Goal: Transaction & Acquisition: Purchase product/service

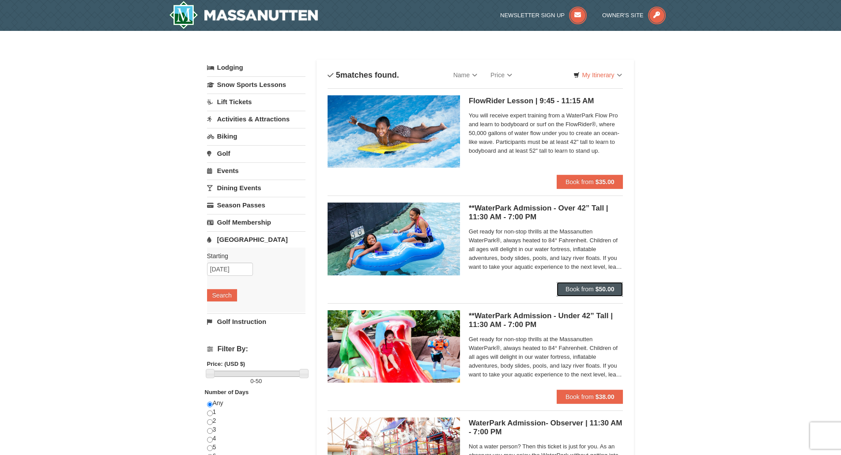
click at [612, 285] on button "Book from $50.00" at bounding box center [590, 289] width 67 height 14
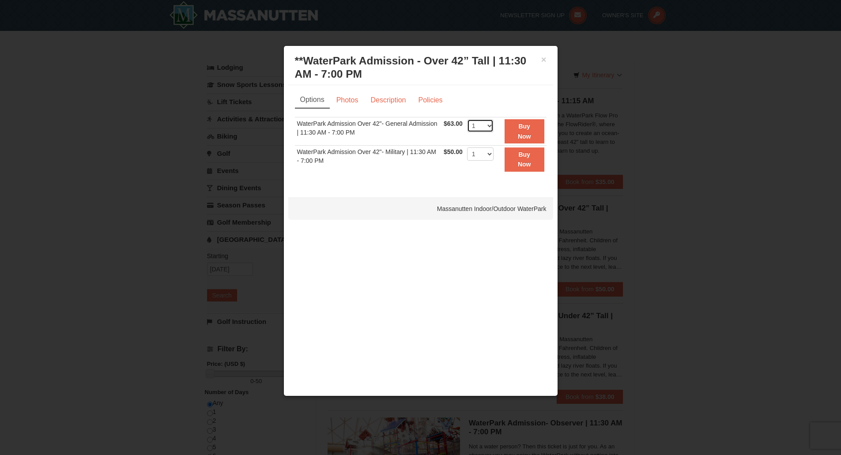
click at [490, 124] on select "1 2 3 4 5 6 7 8 9 10 11 12 13 14 15 16 17 18 19 20 21 22" at bounding box center [480, 125] width 26 height 13
select select "5"
click at [467, 119] on select "1 2 3 4 5 6 7 8 9 10 11 12 13 14 15 16 17 18 19 20 21 22" at bounding box center [480, 125] width 26 height 13
click at [518, 135] on strong "Buy Now" at bounding box center [524, 131] width 13 height 17
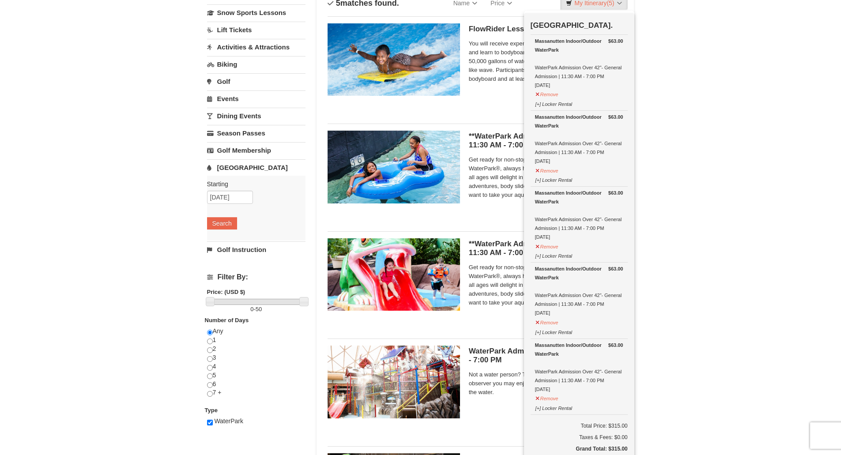
scroll to position [267, 0]
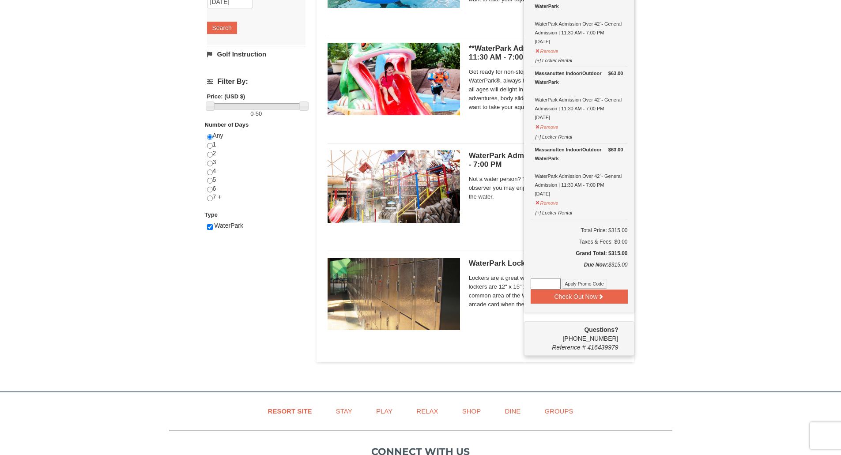
click at [541, 284] on input at bounding box center [546, 283] width 30 height 11
paste input "WPHarvest25"
type input "WPHarvest25"
click at [596, 285] on button "Apply Promo Code" at bounding box center [584, 284] width 45 height 10
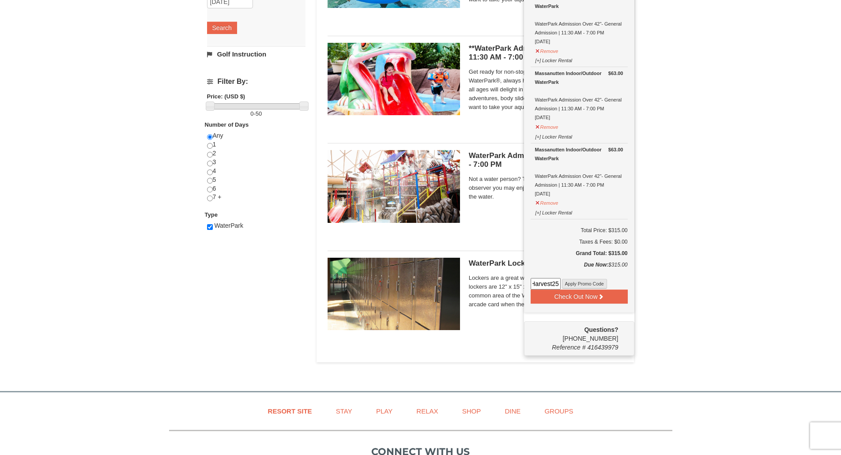
scroll to position [0, 0]
click at [554, 281] on input at bounding box center [546, 283] width 30 height 11
paste input "WPHarvest25"
type input "WPHarvest25"
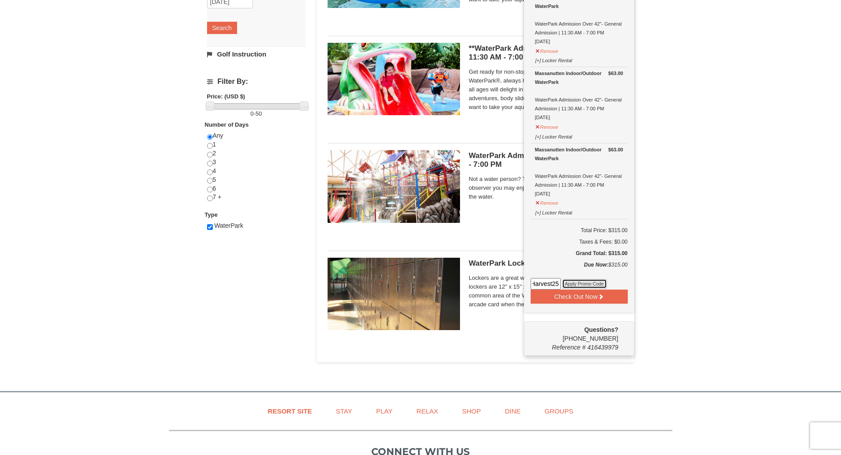
click at [584, 283] on button "Apply Promo Code" at bounding box center [584, 284] width 45 height 10
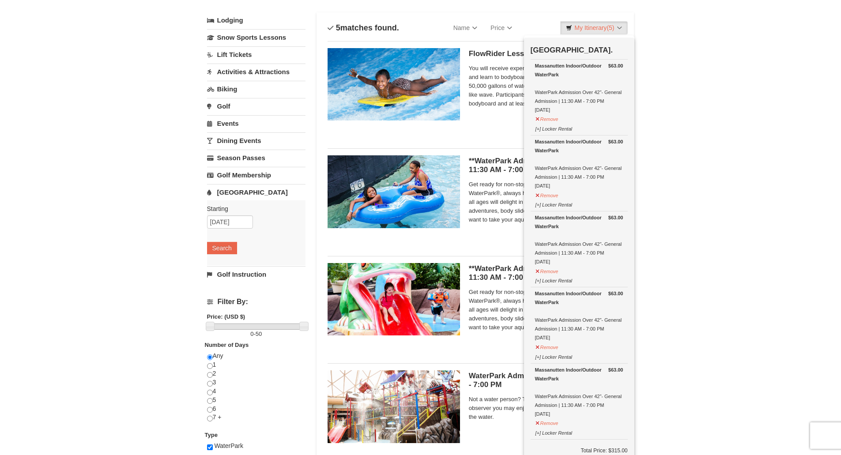
scroll to position [47, 0]
click at [698, 143] on div "× Categories List Filter My Itinerary (5) Check Out Now Water Park Pass. $63.00…" at bounding box center [420, 293] width 841 height 619
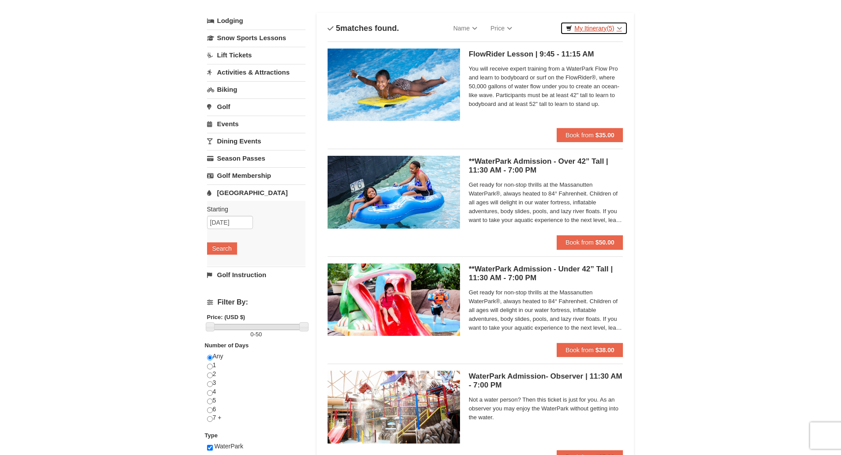
click at [614, 28] on span "(5)" at bounding box center [610, 28] width 8 height 7
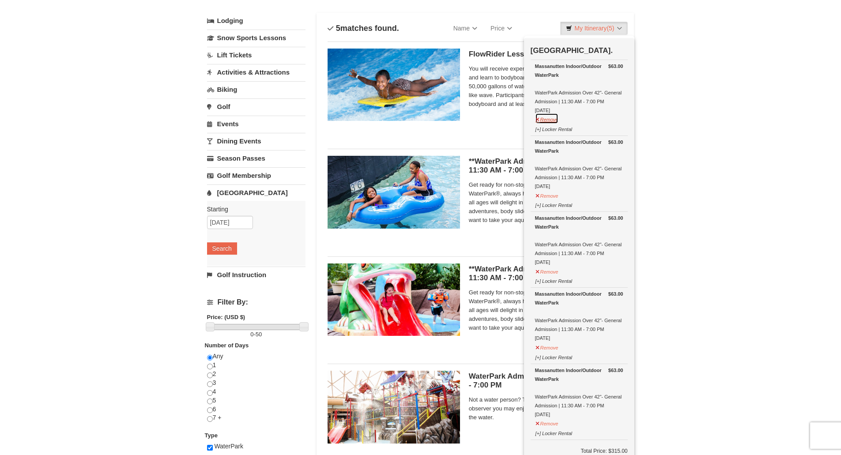
click at [554, 117] on button "Remove" at bounding box center [547, 118] width 24 height 11
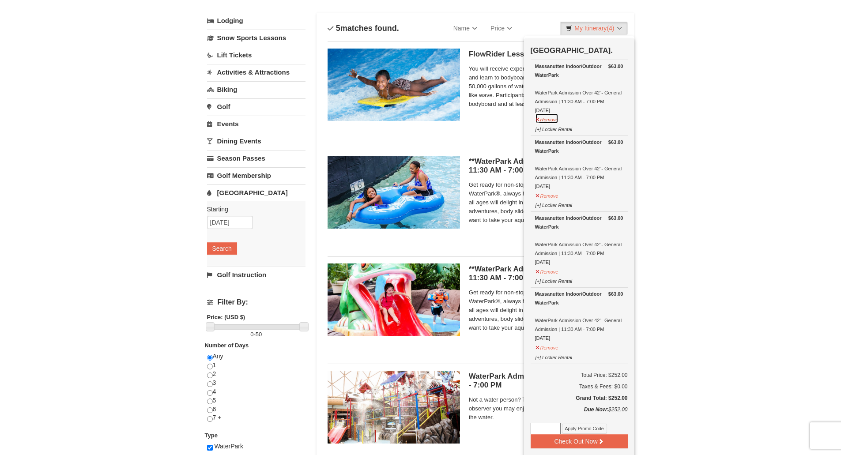
click at [551, 121] on button "Remove" at bounding box center [547, 118] width 24 height 11
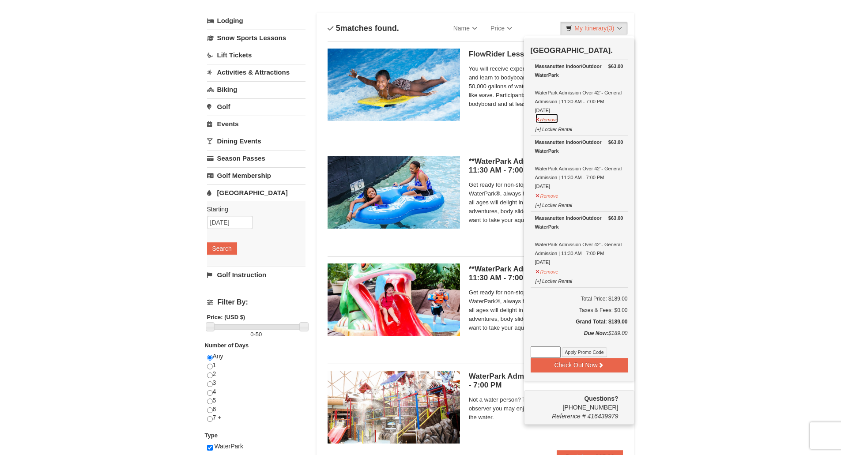
click at [551, 121] on button "Remove" at bounding box center [547, 118] width 24 height 11
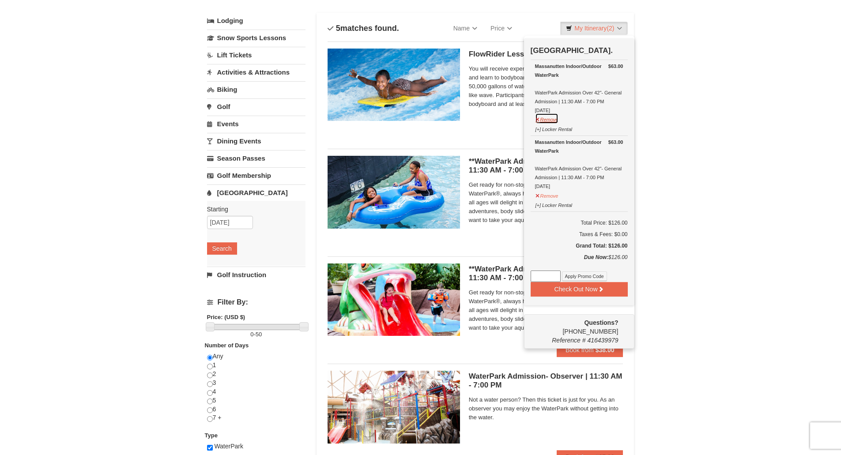
click at [552, 121] on button "Remove" at bounding box center [547, 118] width 24 height 11
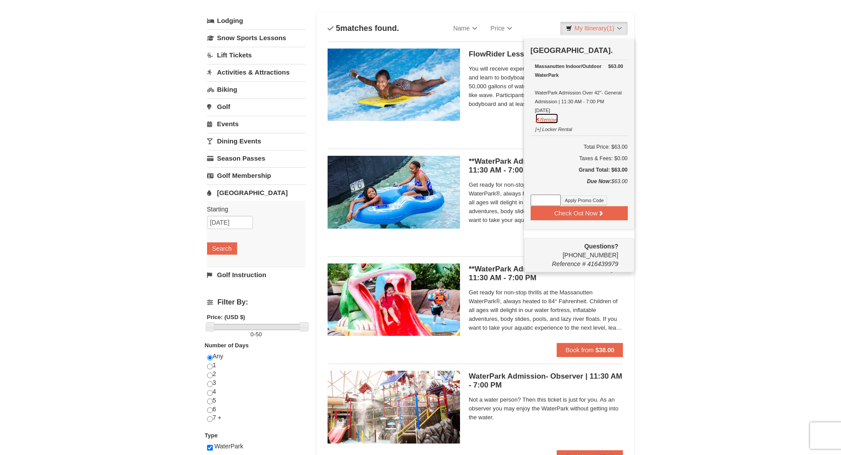
click at [551, 119] on button "Remove" at bounding box center [547, 118] width 24 height 11
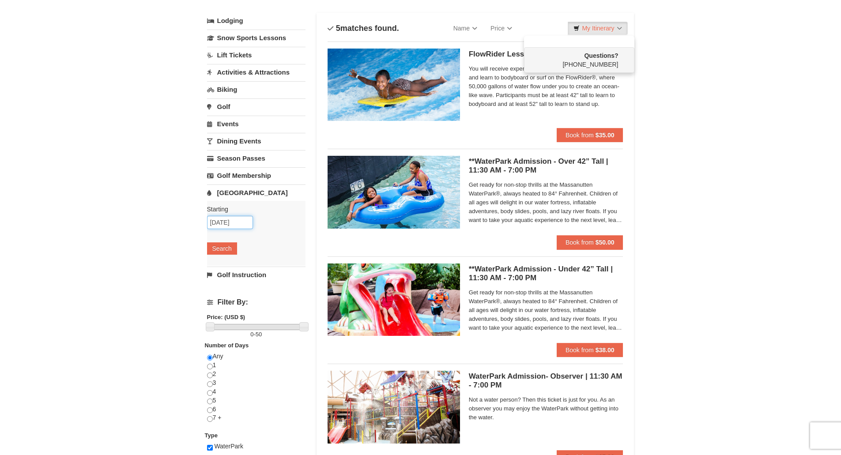
click at [241, 221] on input "10/04/2025" at bounding box center [230, 222] width 46 height 13
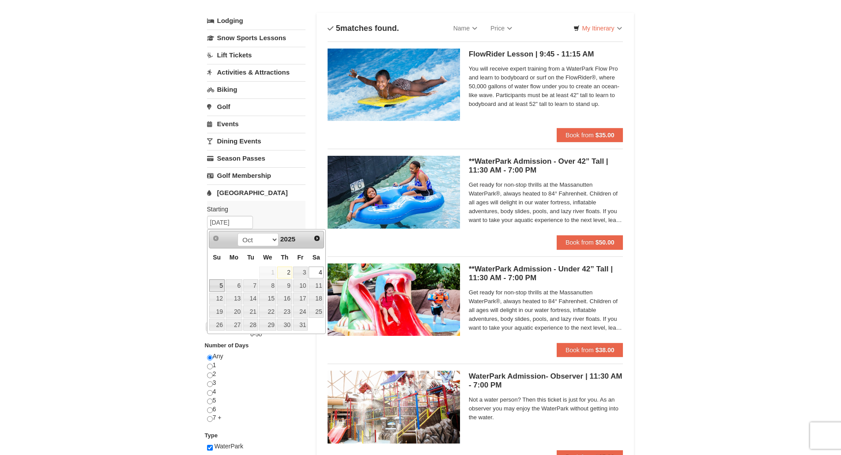
click at [217, 287] on link "5" at bounding box center [216, 285] width 15 height 12
type input "[DATE]"
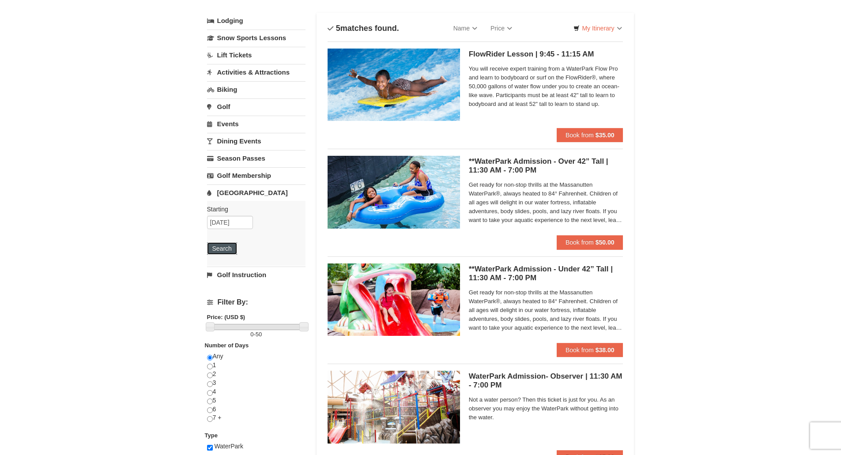
click at [218, 247] on button "Search" at bounding box center [222, 248] width 30 height 12
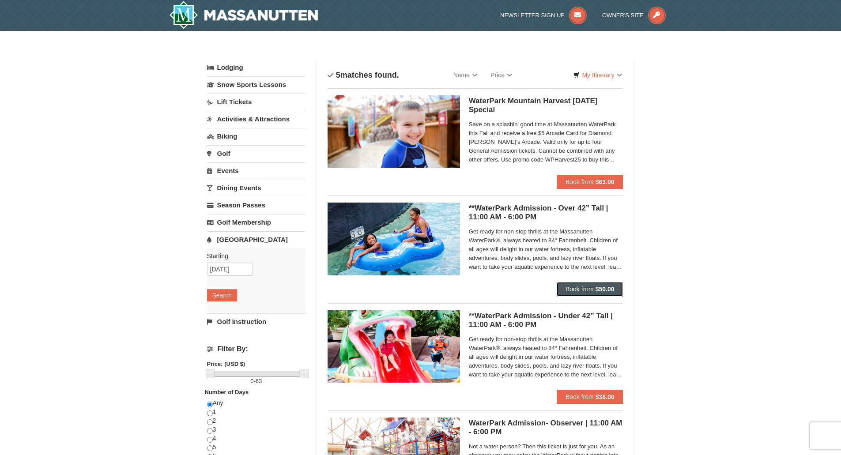
click at [607, 286] on strong "$50.00" at bounding box center [604, 289] width 19 height 7
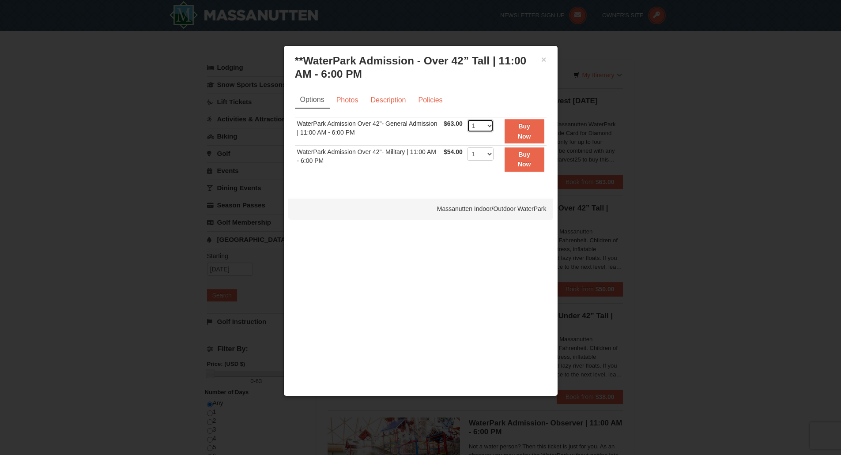
click at [491, 123] on select "1 2 3 4 5 6 7 8 9 10 11 12 13 14 15 16 17 18 19 20 21 22" at bounding box center [480, 125] width 26 height 13
select select "5"
click at [467, 119] on select "1 2 3 4 5 6 7 8 9 10 11 12 13 14 15 16 17 18 19 20 21 22" at bounding box center [480, 125] width 26 height 13
click at [527, 131] on button "Buy Now" at bounding box center [525, 131] width 40 height 24
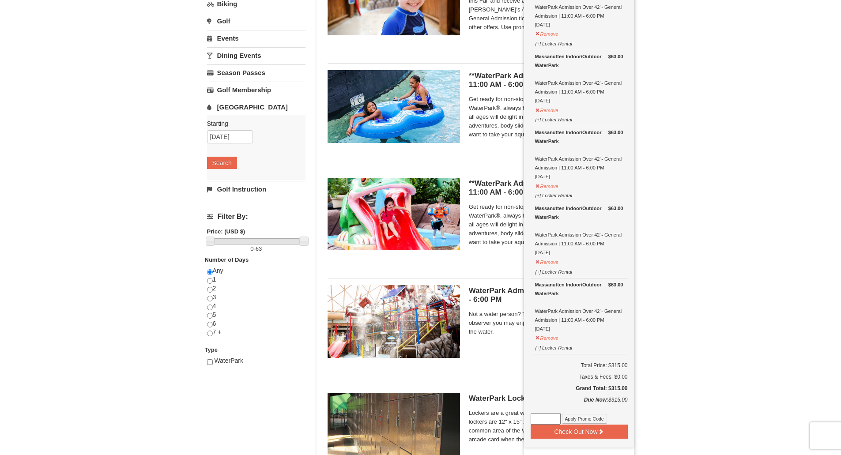
scroll to position [135, 0]
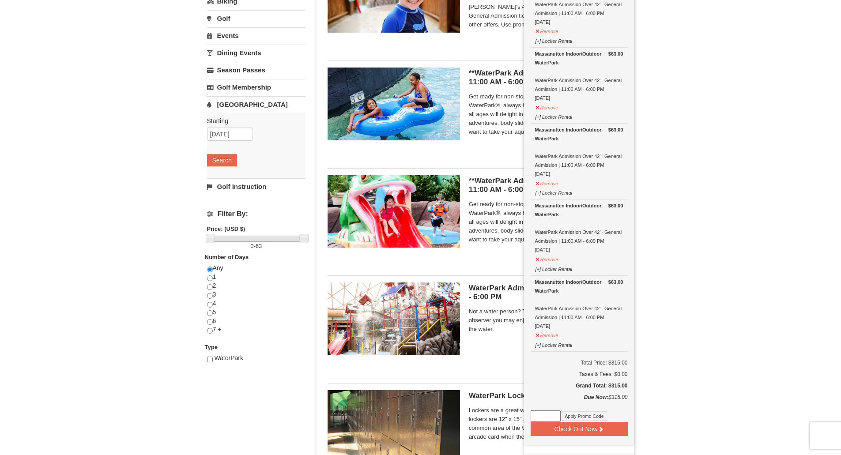
click at [537, 418] on input at bounding box center [546, 416] width 30 height 11
paste input "WPHarvest25"
type input "WPHarvest25"
click at [584, 415] on button "Apply Promo Code" at bounding box center [584, 416] width 45 height 10
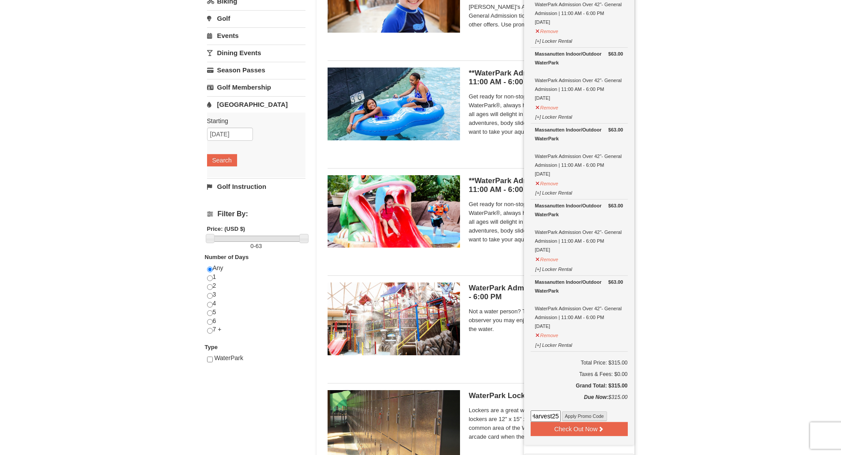
scroll to position [0, 0]
click at [606, 430] on button "Check Out Now" at bounding box center [579, 429] width 97 height 14
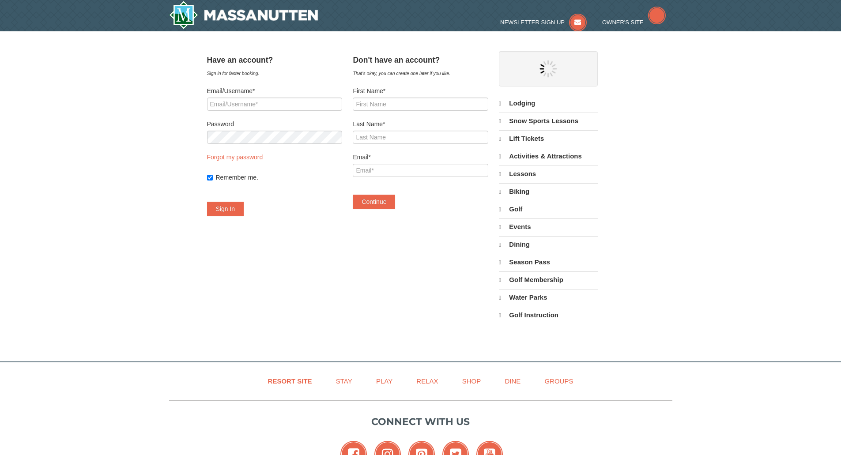
select select "10"
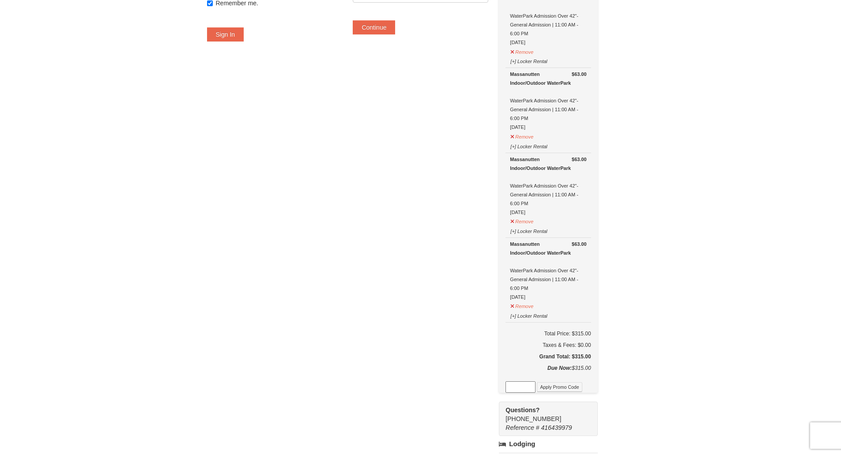
scroll to position [221, 0]
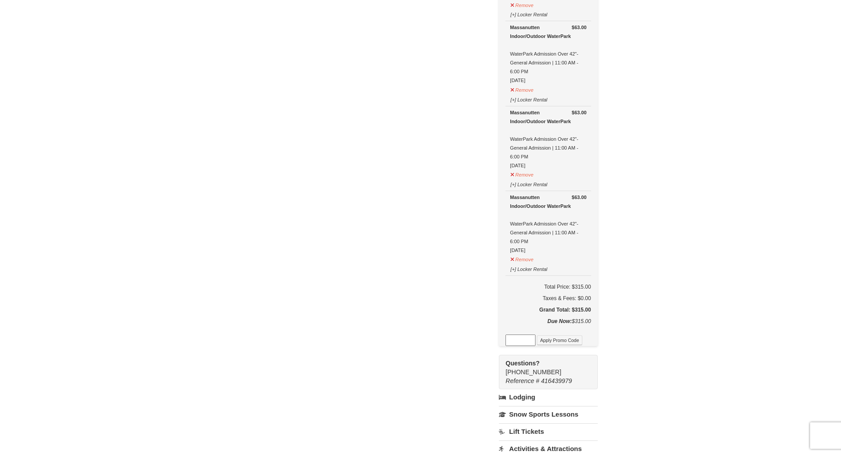
click at [535, 344] on input at bounding box center [520, 340] width 30 height 11
paste input "WPHarvest25"
type input "WPHarvest25"
click at [565, 342] on button "Apply Promo Code" at bounding box center [559, 340] width 45 height 10
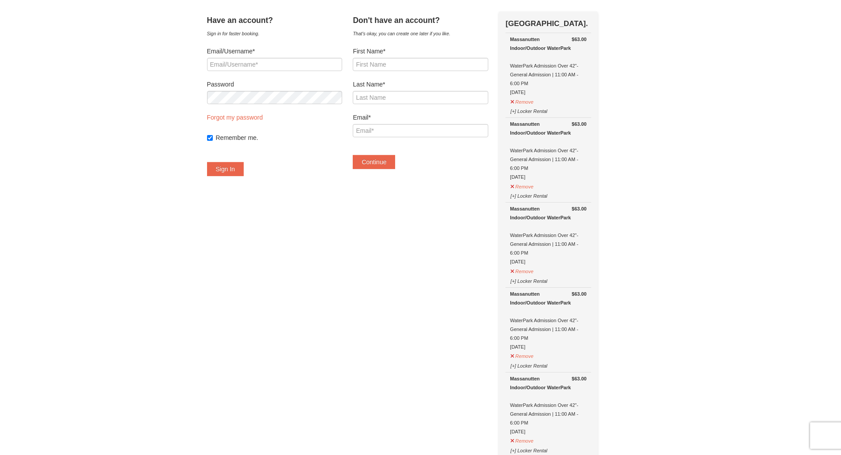
scroll to position [0, 0]
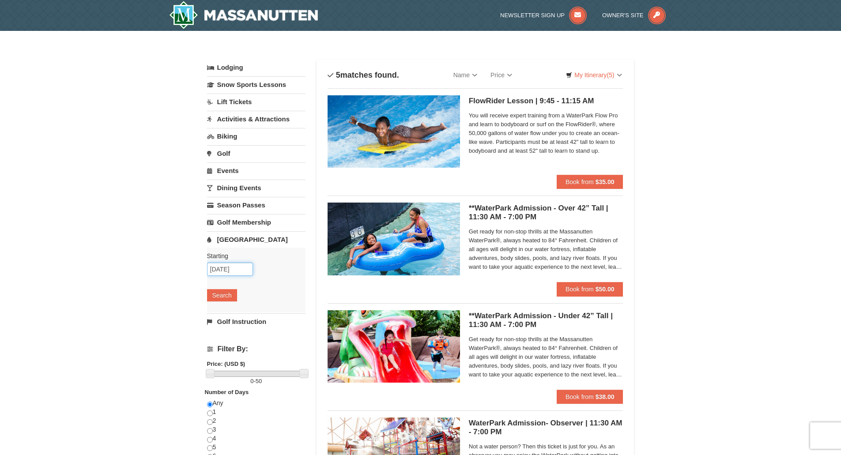
click at [227, 269] on input "[DATE]" at bounding box center [230, 269] width 46 height 13
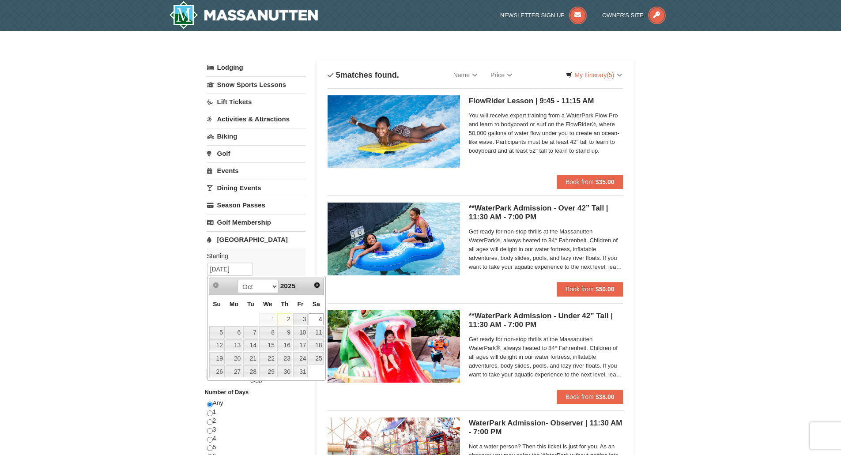
click at [154, 121] on div "× Categories List Filter My Itinerary (5) Check Out Now Water Park Pass. $63.00…" at bounding box center [420, 340] width 841 height 619
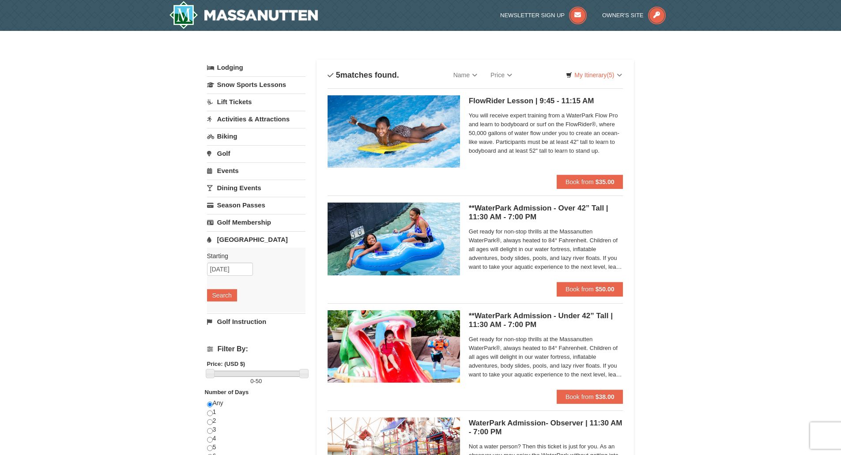
click at [241, 245] on link "[GEOGRAPHIC_DATA]" at bounding box center [256, 239] width 98 height 16
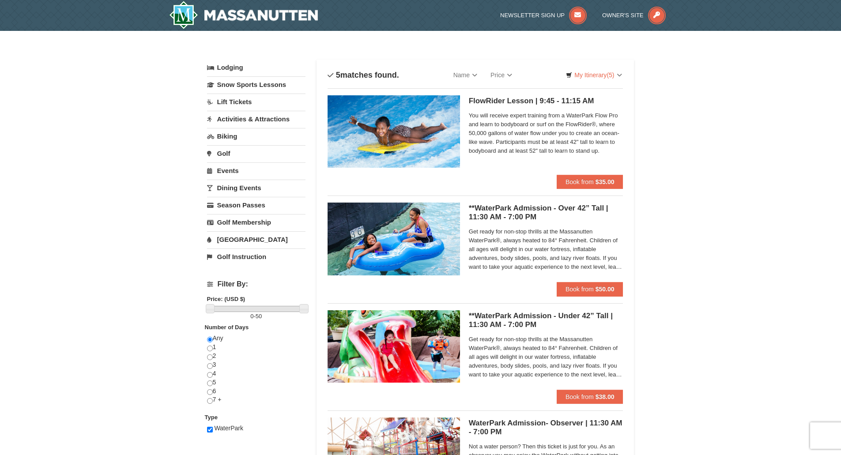
click at [241, 238] on link "[GEOGRAPHIC_DATA]" at bounding box center [256, 239] width 98 height 16
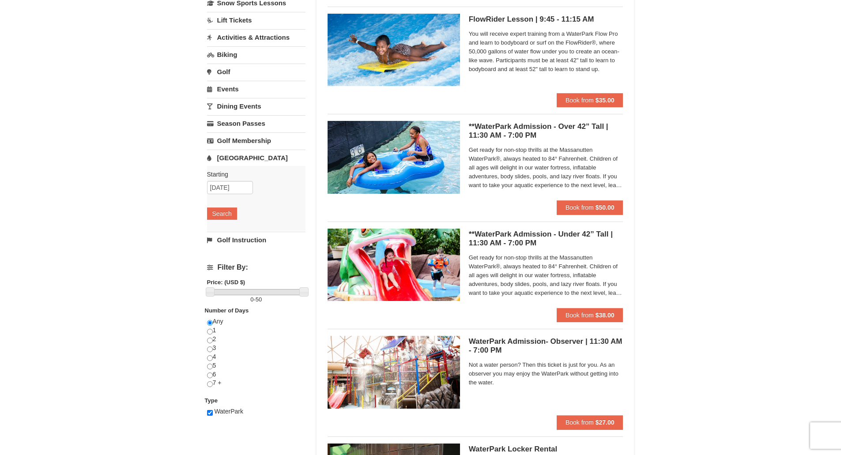
scroll to position [177, 0]
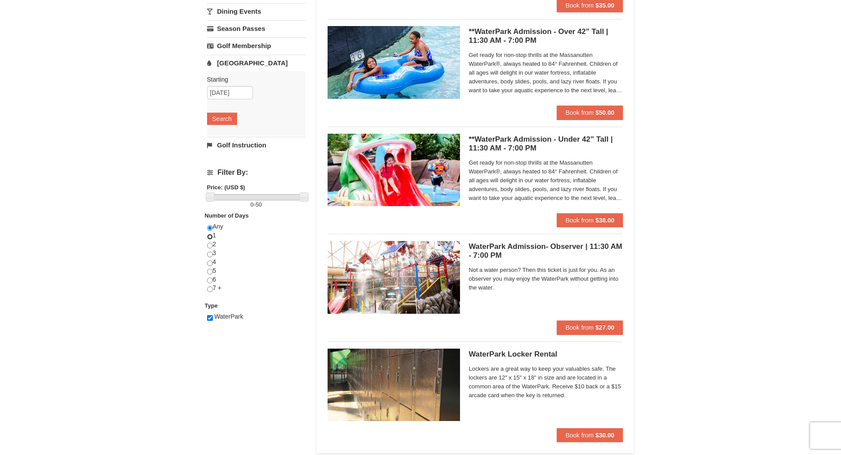
click at [210, 235] on input "radio" at bounding box center [210, 237] width 6 height 6
radio input "true"
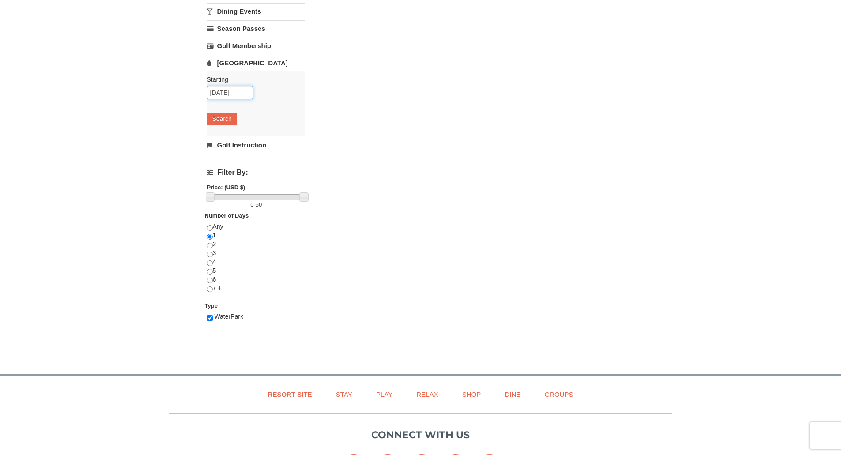
click at [240, 91] on input "10/04/2025" at bounding box center [230, 92] width 46 height 13
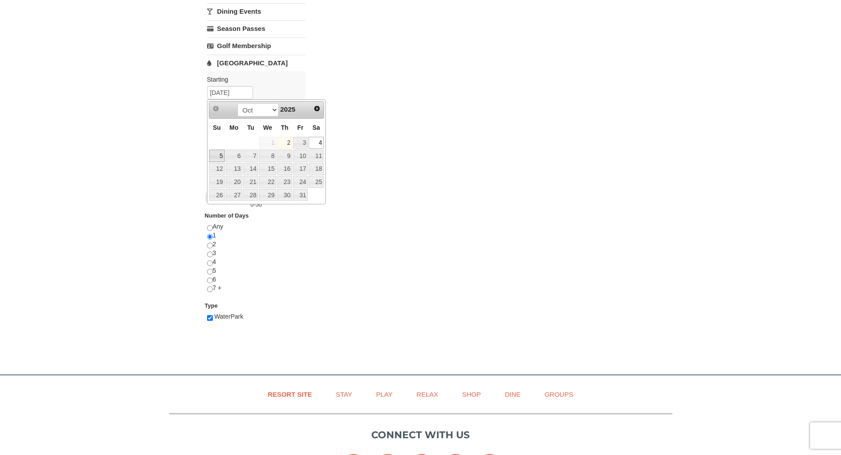
click at [216, 154] on link "5" at bounding box center [216, 156] width 15 height 12
type input "[DATE]"
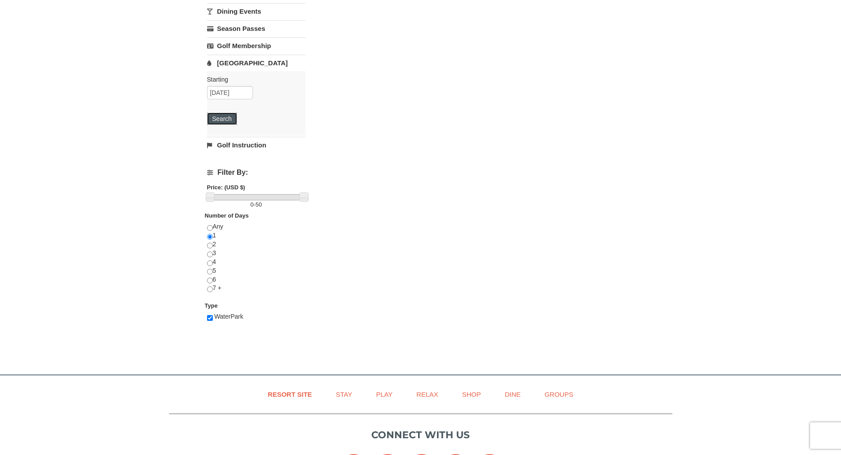
click at [228, 119] on button "Search" at bounding box center [222, 119] width 30 height 12
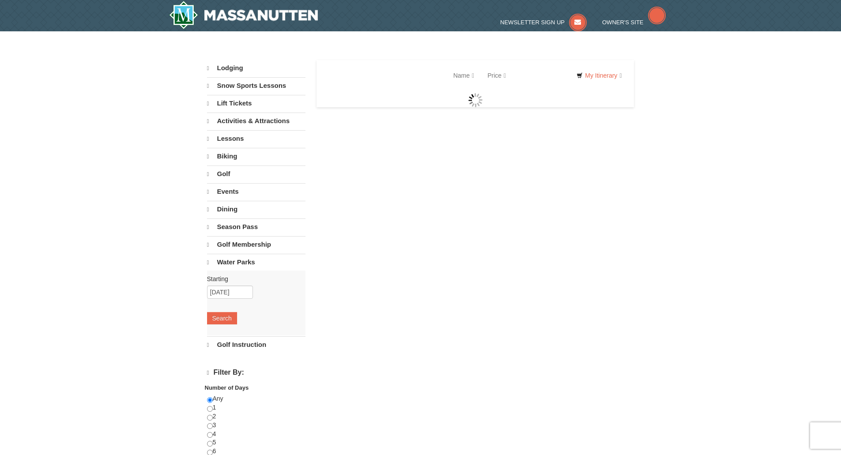
select select "10"
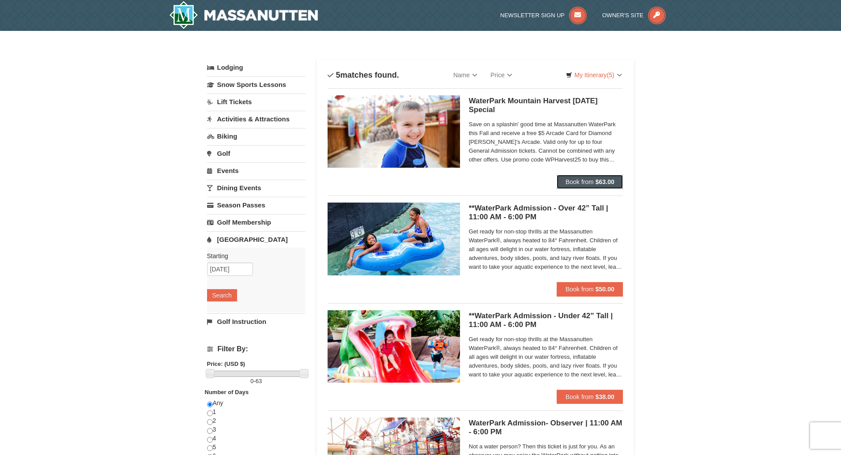
click at [606, 185] on strong "$63.00" at bounding box center [604, 181] width 19 height 7
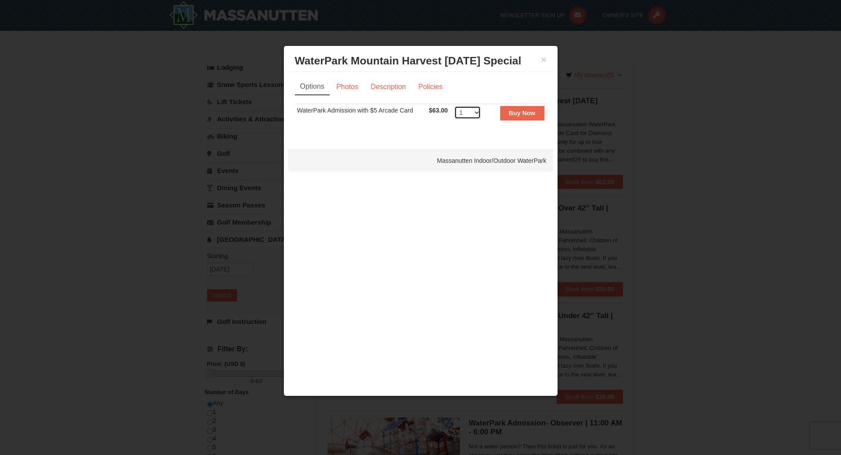
click at [476, 112] on select "1 2 3 4 5 6 7 8 9 10 11 12 13 14 15 16 17 18 19 20 21 22" at bounding box center [467, 112] width 26 height 13
select select "5"
click at [454, 106] on select "1 2 3 4 5 6 7 8 9 10 11 12 13 14 15 16 17 18 19 20 21 22" at bounding box center [467, 112] width 26 height 13
click at [522, 120] on button "Buy Now" at bounding box center [522, 113] width 44 height 14
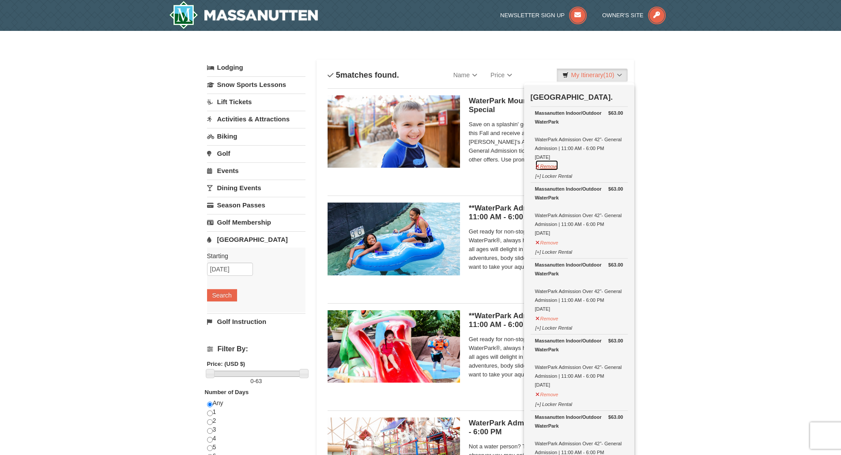
click at [554, 166] on button "Remove" at bounding box center [547, 165] width 24 height 11
click at [551, 165] on button "Remove" at bounding box center [547, 165] width 24 height 11
click at [553, 169] on button "Remove" at bounding box center [547, 165] width 24 height 11
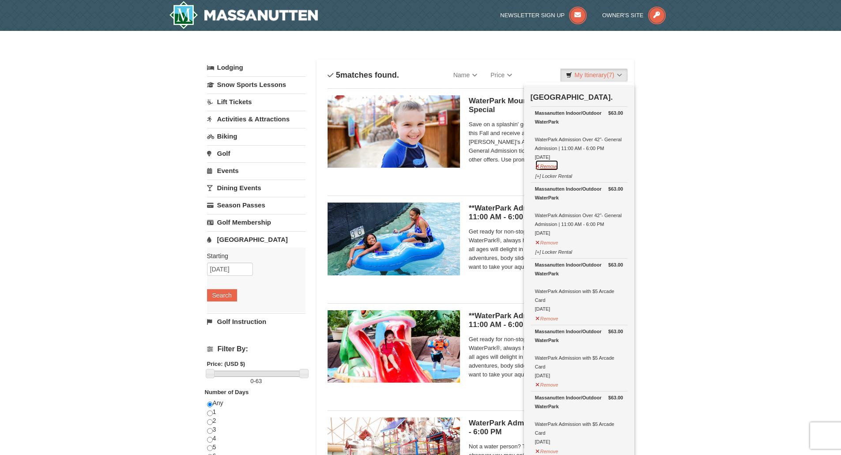
click at [553, 169] on button "Remove" at bounding box center [547, 165] width 24 height 11
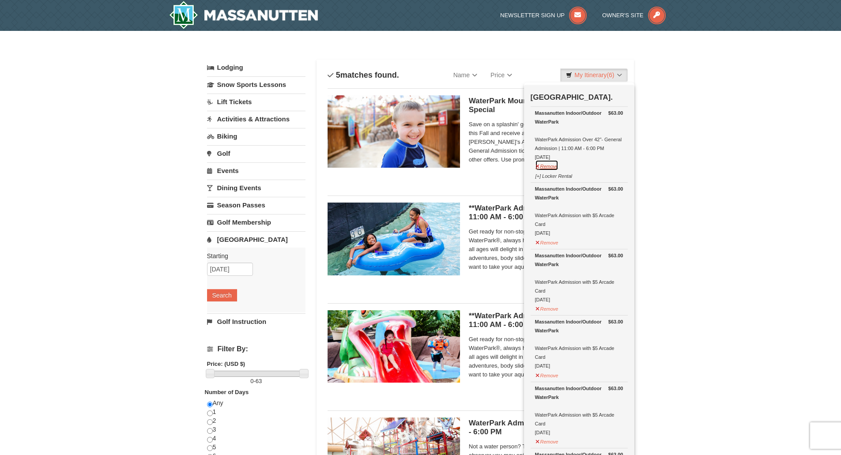
click at [549, 166] on button "Remove" at bounding box center [547, 165] width 24 height 11
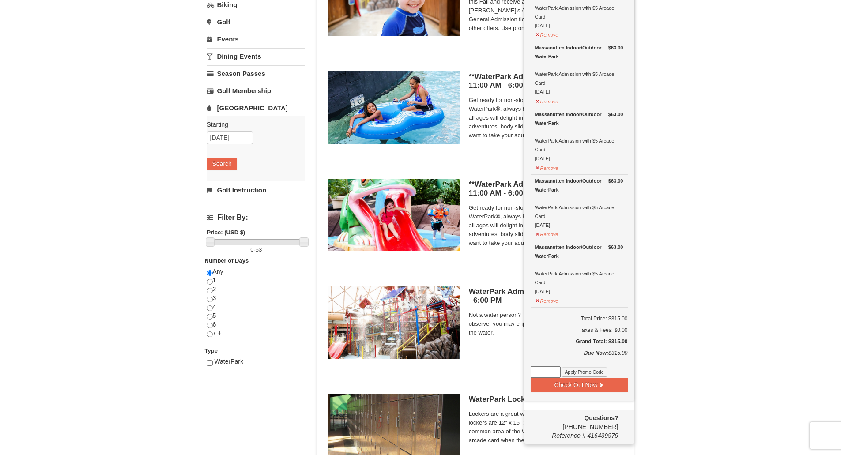
scroll to position [132, 0]
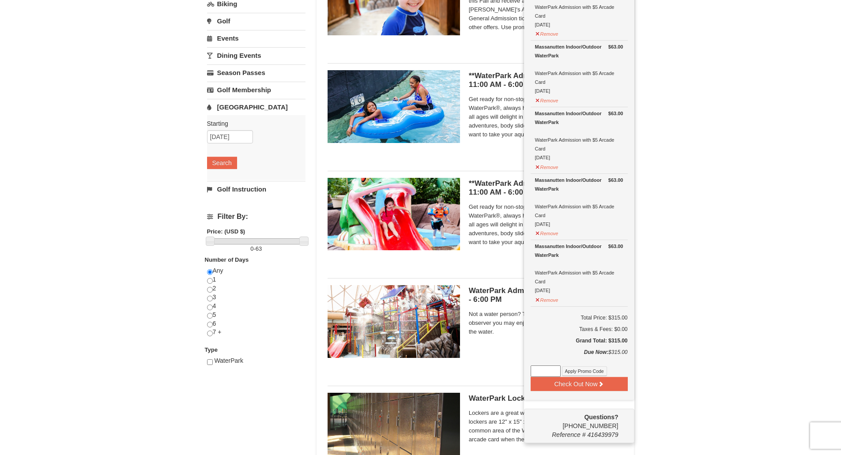
click at [546, 373] on input at bounding box center [546, 370] width 30 height 11
paste input "Health Services org"
type input "Health Services org"
drag, startPoint x: 558, startPoint y: 370, endPoint x: 483, endPoint y: 362, distance: 75.6
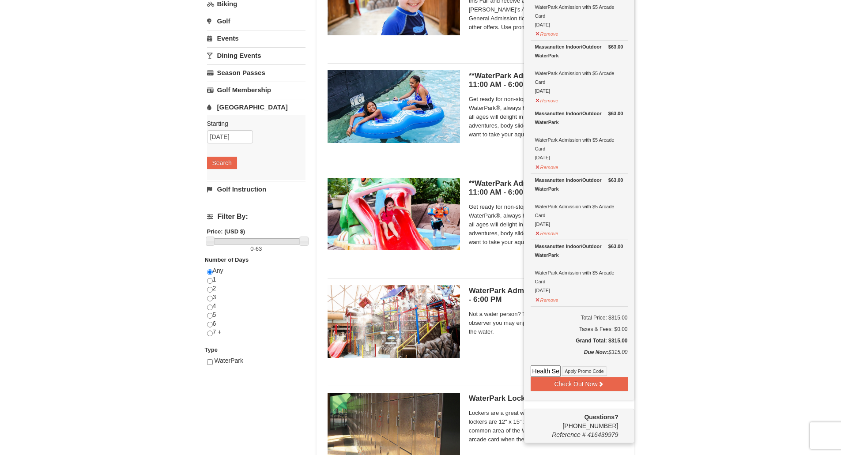
click at [483, 362] on div "Categories List Filter My Itinerary (5) Check Out Now Water Park Pass. $63.00 M…" at bounding box center [420, 207] width 427 height 579
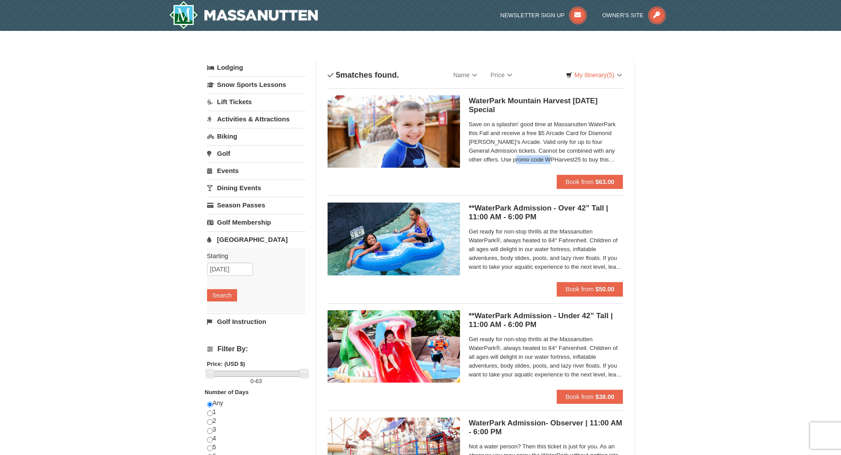
drag, startPoint x: 502, startPoint y: 159, endPoint x: 536, endPoint y: 159, distance: 34.0
click at [536, 159] on span "Save on a splashin' good time at Massanutten WaterPark this Fall and receive a …" at bounding box center [546, 142] width 154 height 44
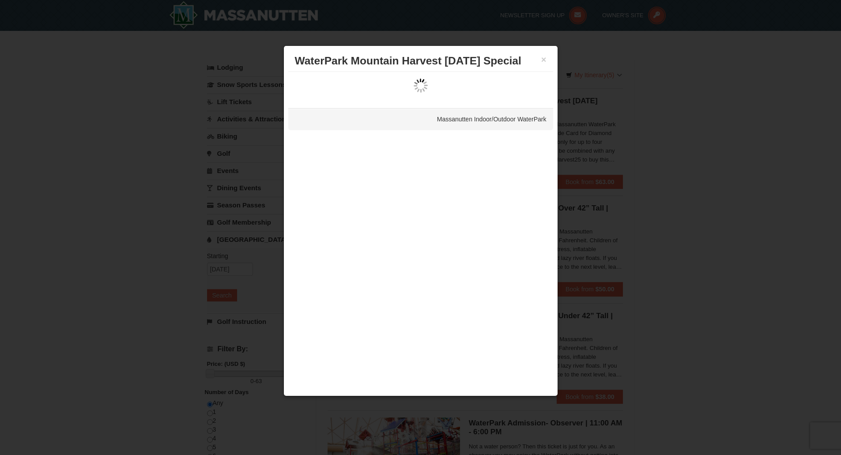
copy span "WPHarvest25"
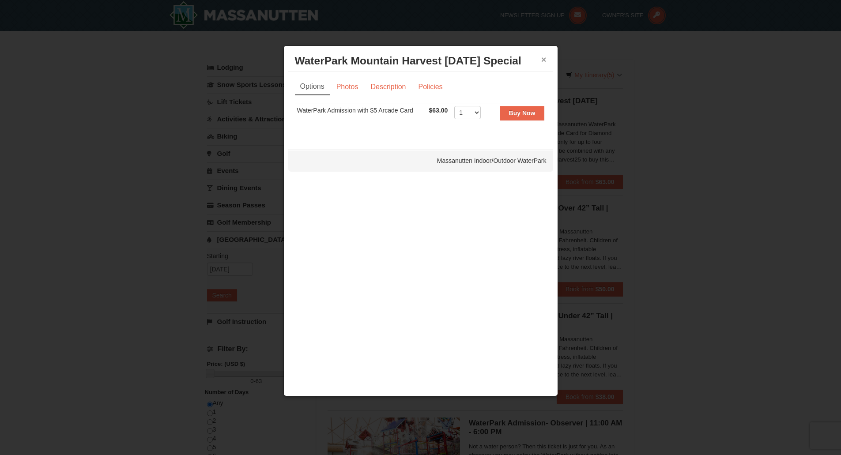
click at [542, 60] on button "×" at bounding box center [543, 59] width 5 height 9
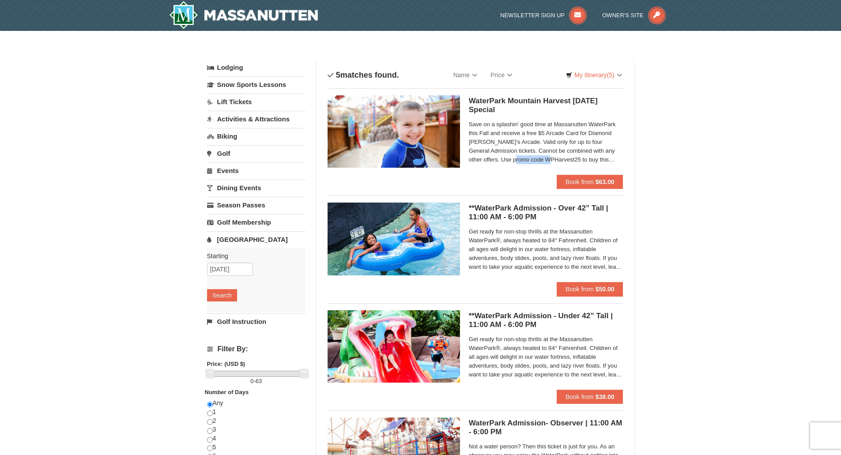
copy span "WPHarvest25"
click at [585, 177] on button "Book from $63.00" at bounding box center [590, 182] width 67 height 14
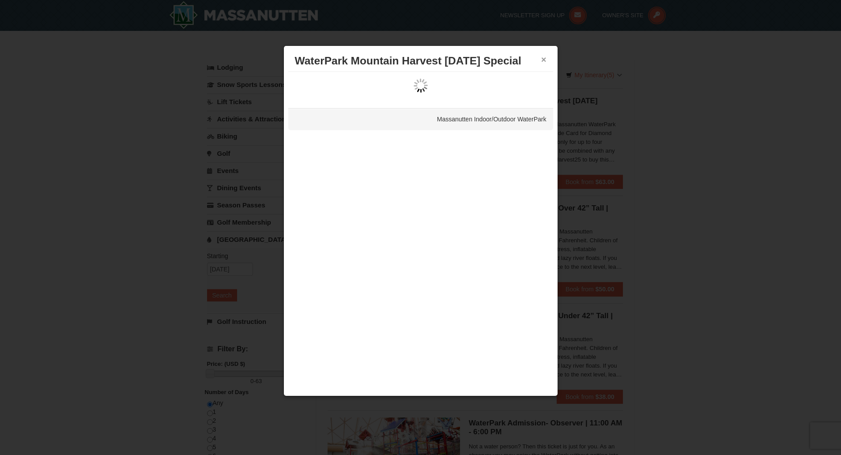
click at [546, 60] on button "×" at bounding box center [543, 59] width 5 height 9
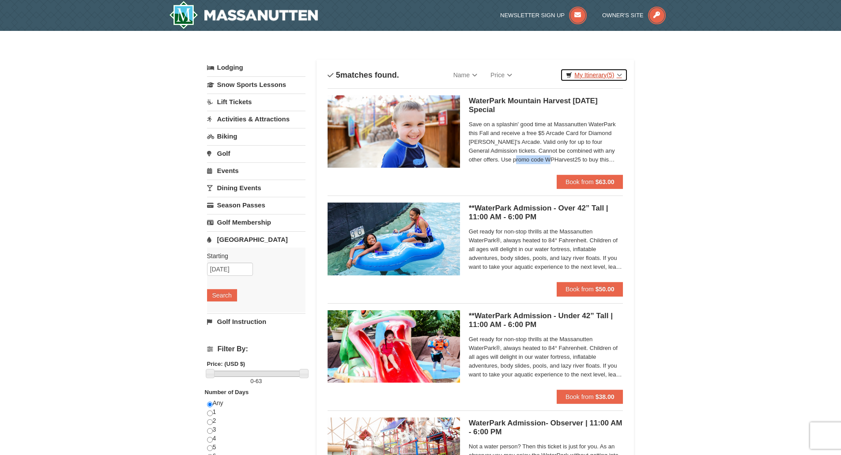
click at [588, 76] on link "My Itinerary (5)" at bounding box center [593, 74] width 67 height 13
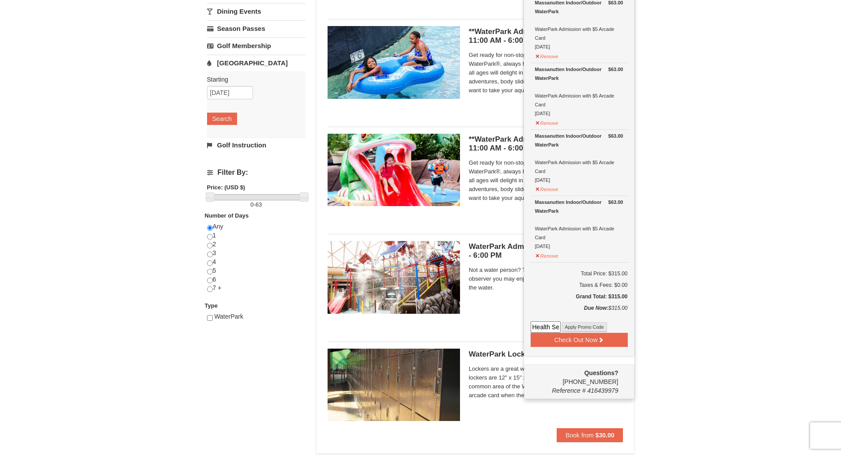
scroll to position [0, 29]
drag, startPoint x: 532, startPoint y: 326, endPoint x: 592, endPoint y: 324, distance: 59.6
click at [592, 324] on div "Health Services org Apply Promo Code" at bounding box center [579, 326] width 97 height 11
paste input "WPHarvest25"
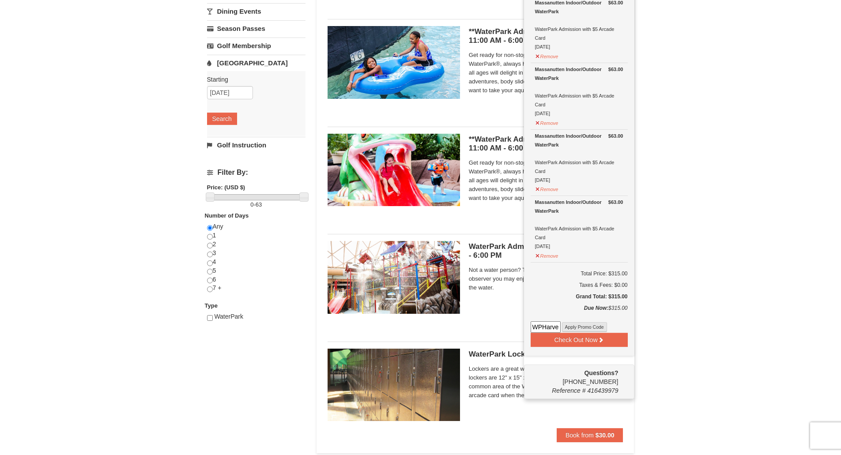
scroll to position [0, 11]
type input "WPHarvest25"
click at [594, 326] on button "Apply Promo Code" at bounding box center [584, 327] width 45 height 10
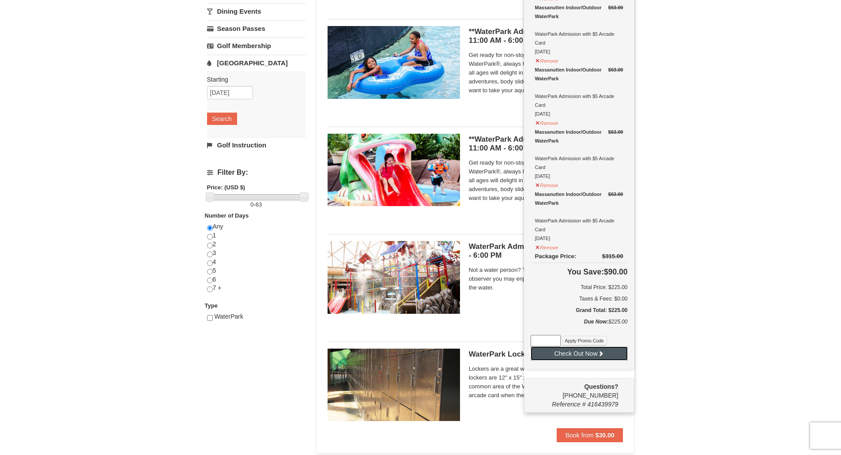
click at [594, 355] on button "Check Out Now" at bounding box center [579, 354] width 97 height 14
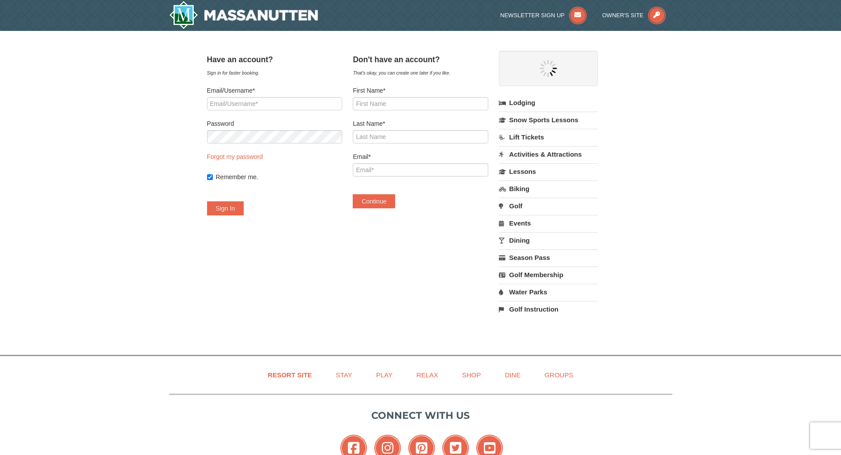
select select "10"
click at [433, 102] on input "First Name*" at bounding box center [420, 103] width 135 height 13
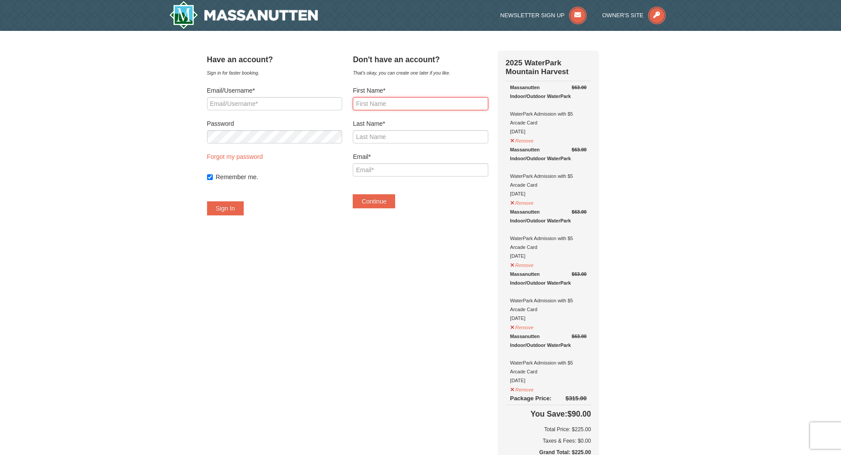
select select "10"
type input "Heather"
type input "Bradsher"
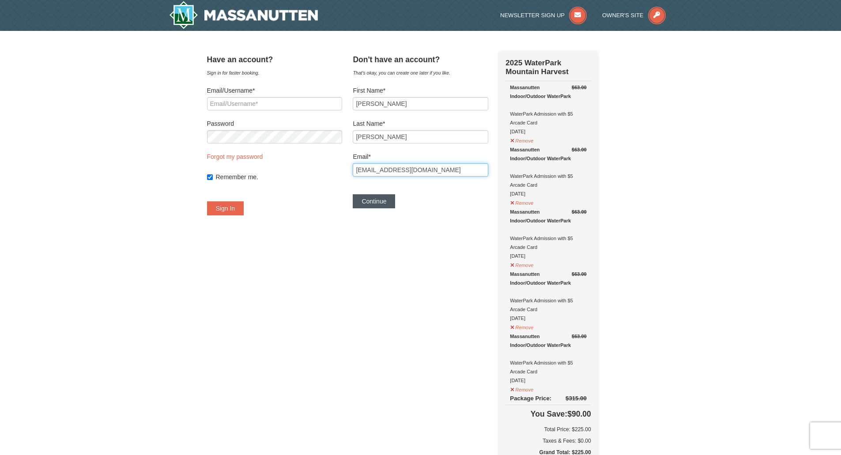
type input "[EMAIL_ADDRESS][DOMAIN_NAME]"
click at [391, 203] on button "Continue" at bounding box center [374, 201] width 42 height 14
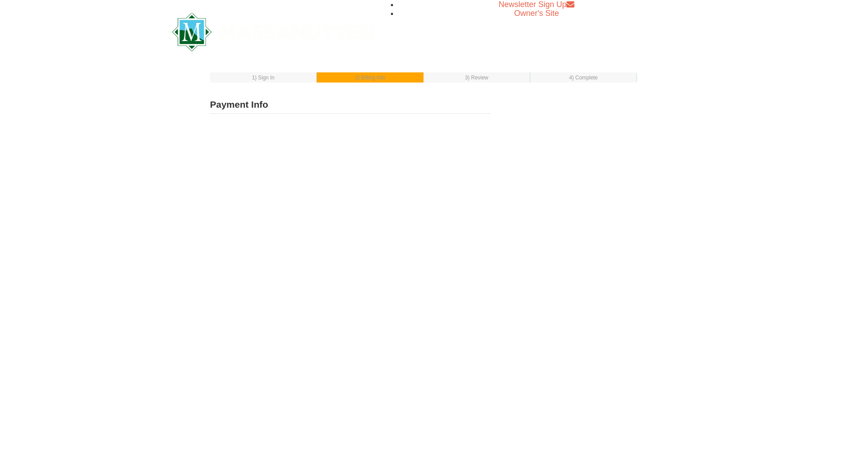
select select "1"
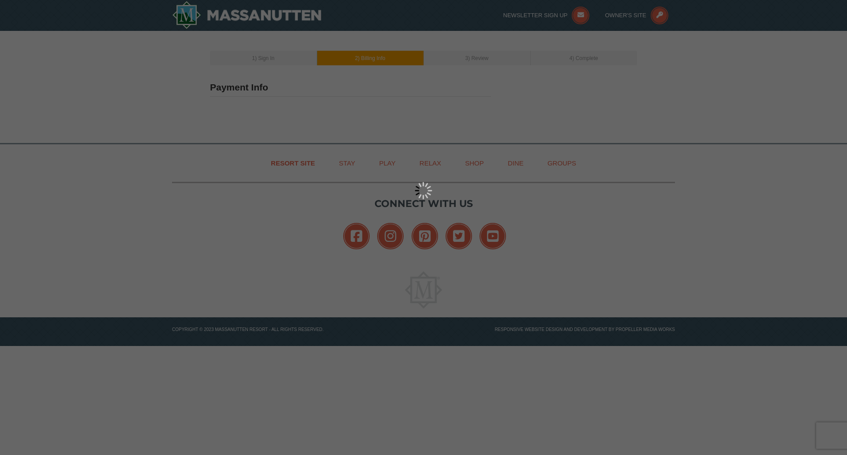
type input "[PERSON_NAME]"
type input "[EMAIL_ADDRESS][DOMAIN_NAME]"
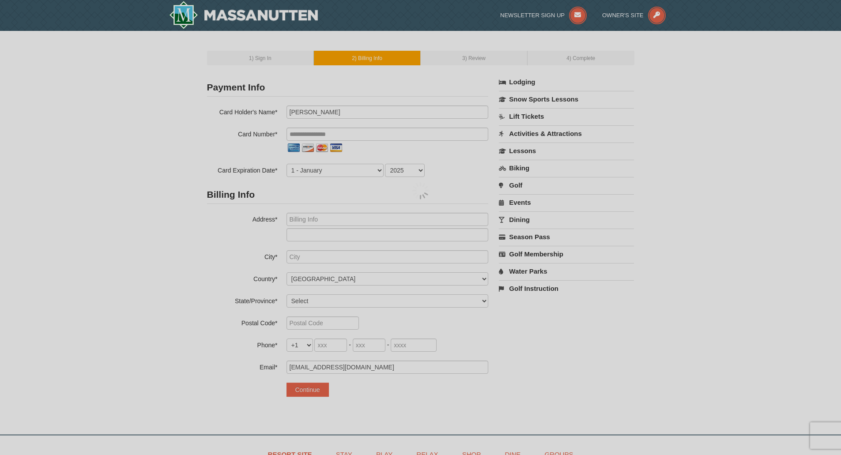
select select "10"
